Goal: Task Accomplishment & Management: Use online tool/utility

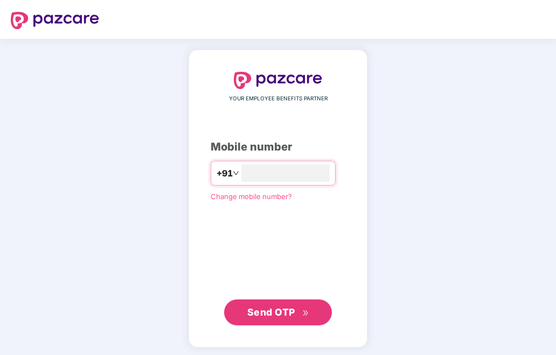
type input "**********"
click at [254, 316] on span "Send OTP" at bounding box center [271, 311] width 48 height 11
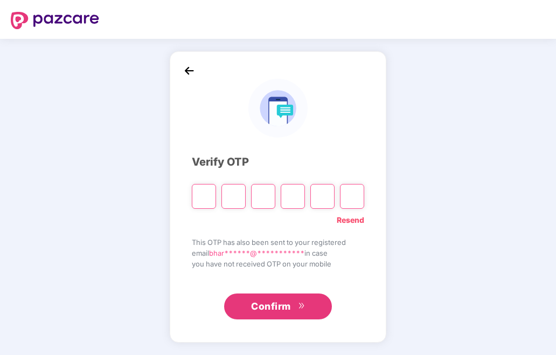
type input "*"
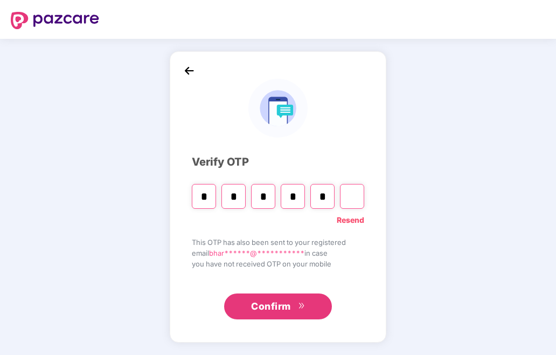
type input "*"
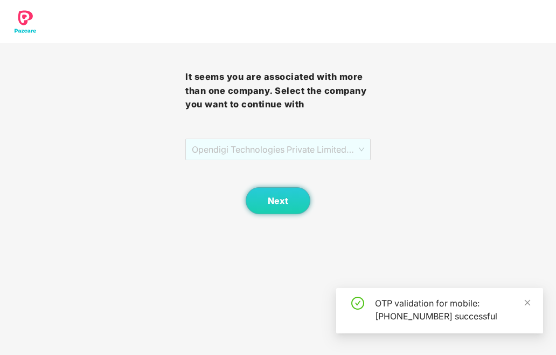
drag, startPoint x: 311, startPoint y: 150, endPoint x: 309, endPoint y: 165, distance: 15.2
click at [310, 150] on span "Opendigi Technologies Private Limited - OPEN0240 - ADMIN" at bounding box center [278, 149] width 172 height 20
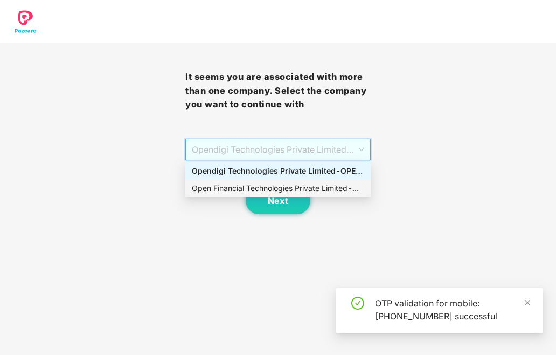
click at [306, 188] on div "Open Financial Technologies Private Limited - OPEN0240 - ADMIN" at bounding box center [278, 188] width 172 height 12
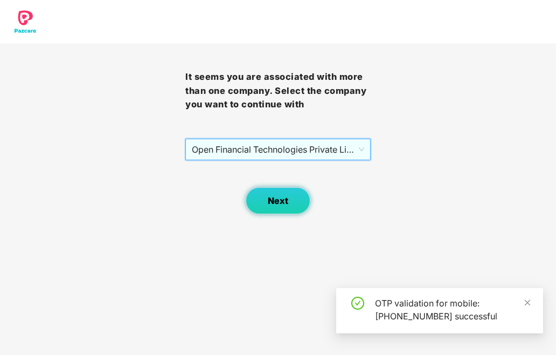
click at [282, 201] on span "Next" at bounding box center [278, 201] width 20 height 10
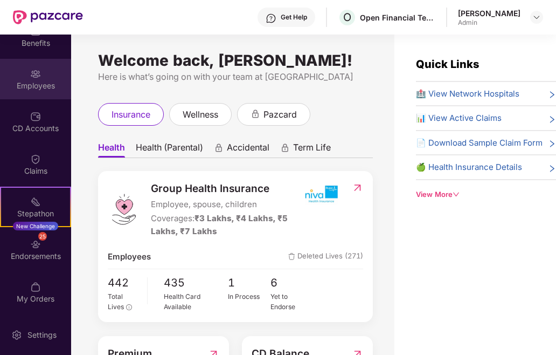
click at [32, 80] on div "Employees" at bounding box center [35, 85] width 71 height 11
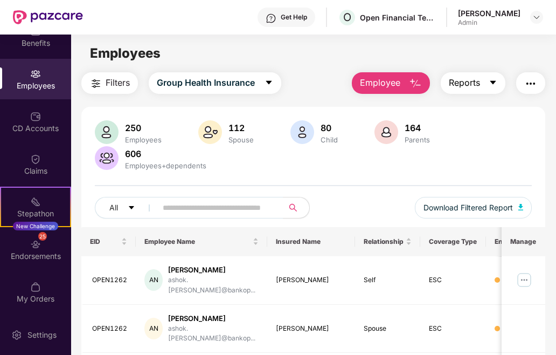
click at [493, 82] on icon "caret-down" at bounding box center [493, 83] width 6 height 4
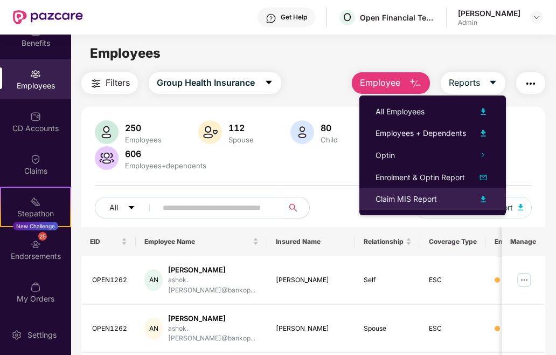
click at [438, 193] on div "Claim MIS Report" at bounding box center [433, 198] width 114 height 13
